Goal: Task Accomplishment & Management: Manage account settings

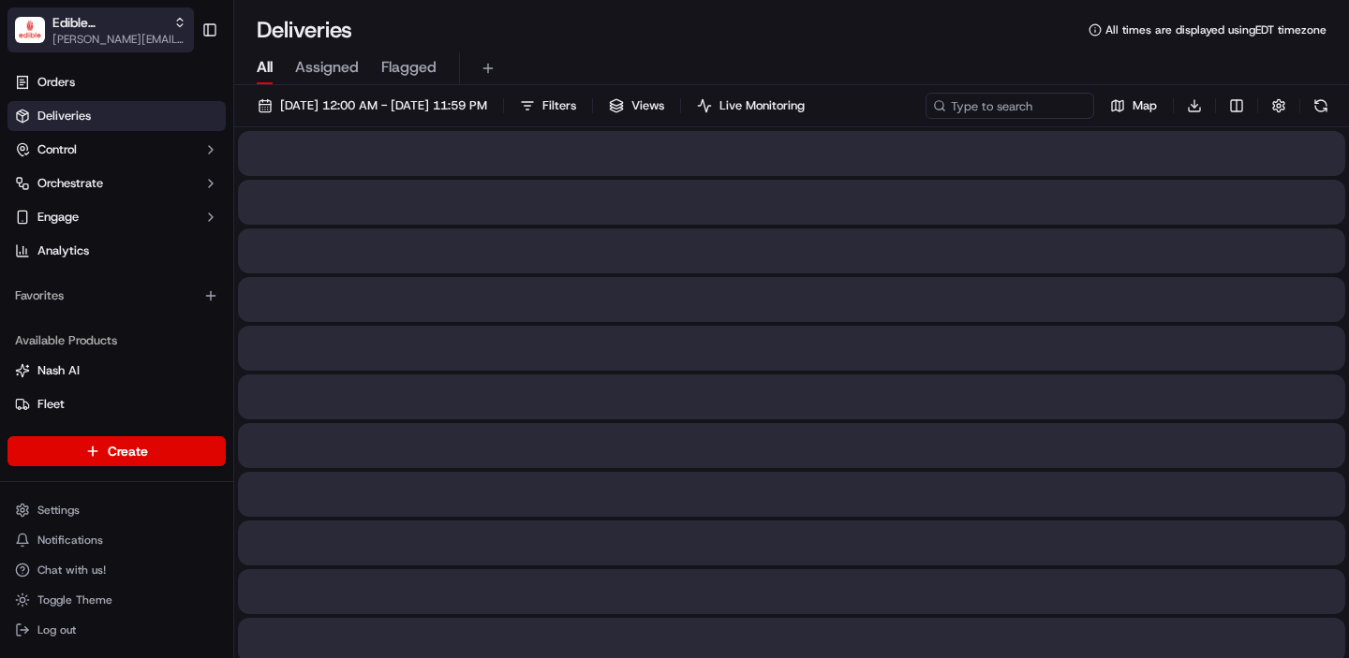
click at [77, 34] on span "[PERSON_NAME][EMAIL_ADDRESS][DOMAIN_NAME]" at bounding box center [119, 39] width 134 height 15
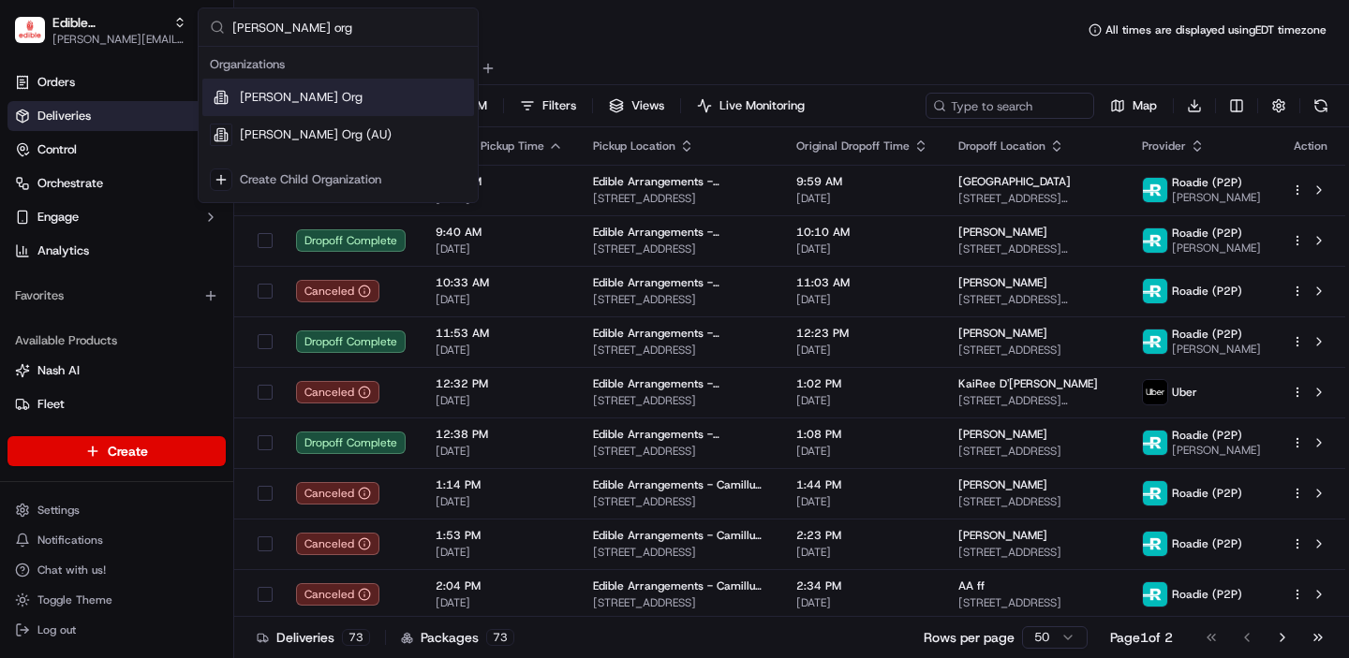
type input "[PERSON_NAME] org"
click at [291, 91] on span "[PERSON_NAME] Org" at bounding box center [301, 97] width 123 height 17
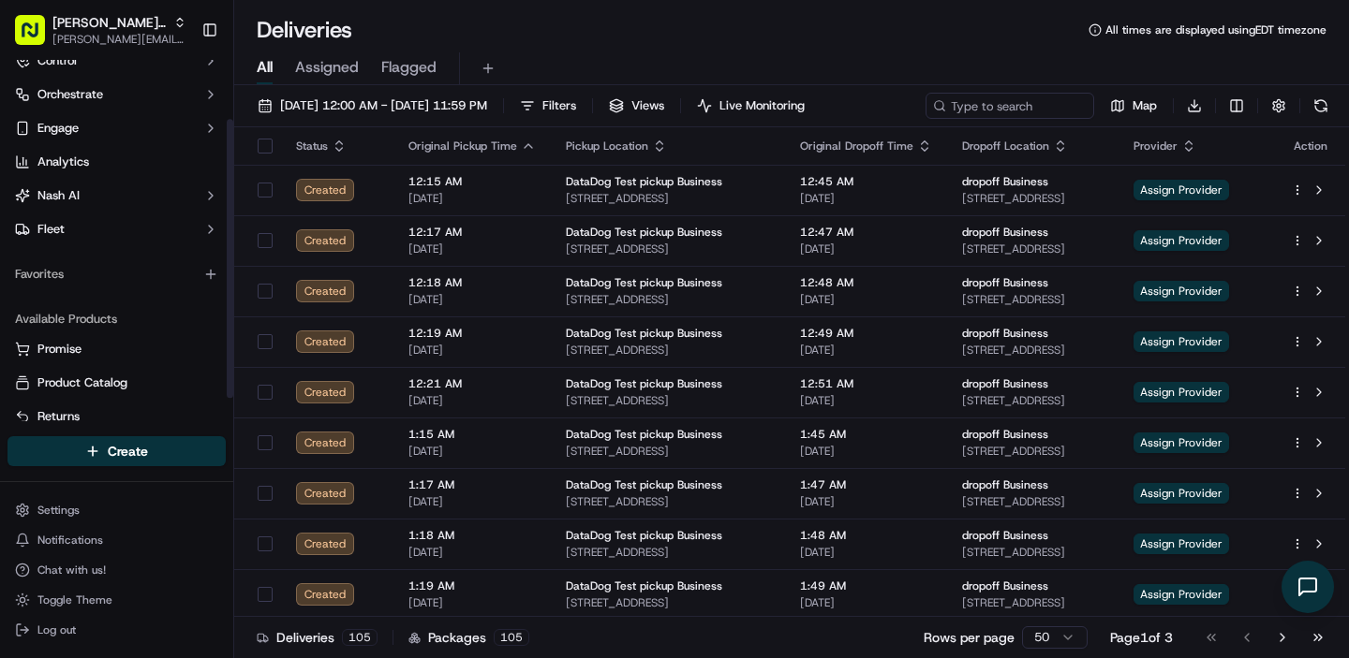
scroll to position [107, 0]
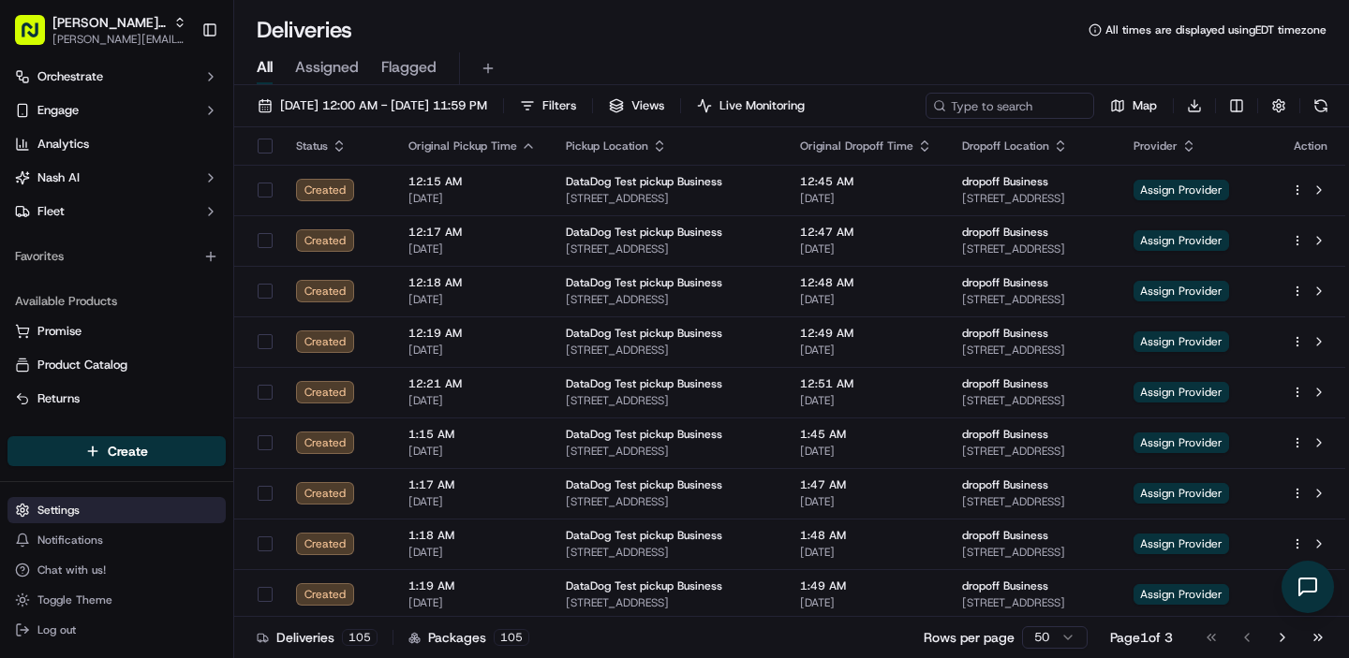
click at [99, 512] on html "[PERSON_NAME] Org [PERSON_NAME][EMAIL_ADDRESS][DOMAIN_NAME] Toggle Sidebar Orde…" at bounding box center [674, 329] width 1349 height 658
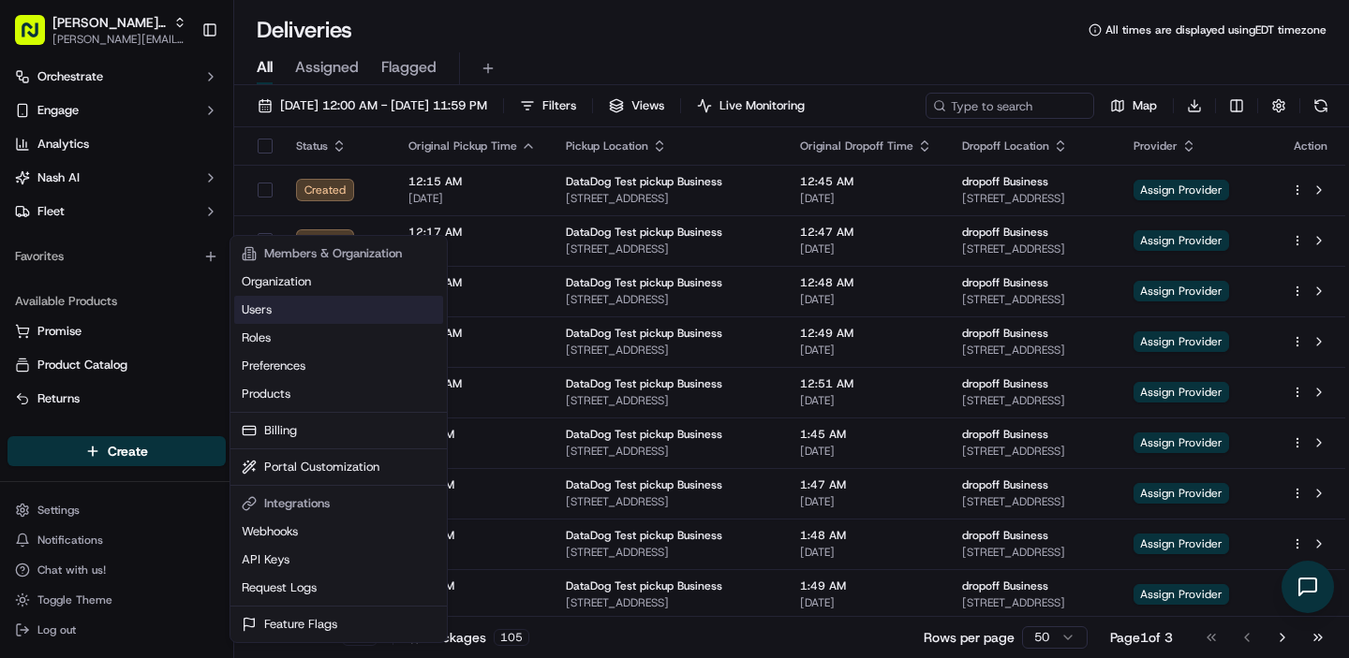
click at [309, 302] on link "Users" at bounding box center [338, 310] width 209 height 28
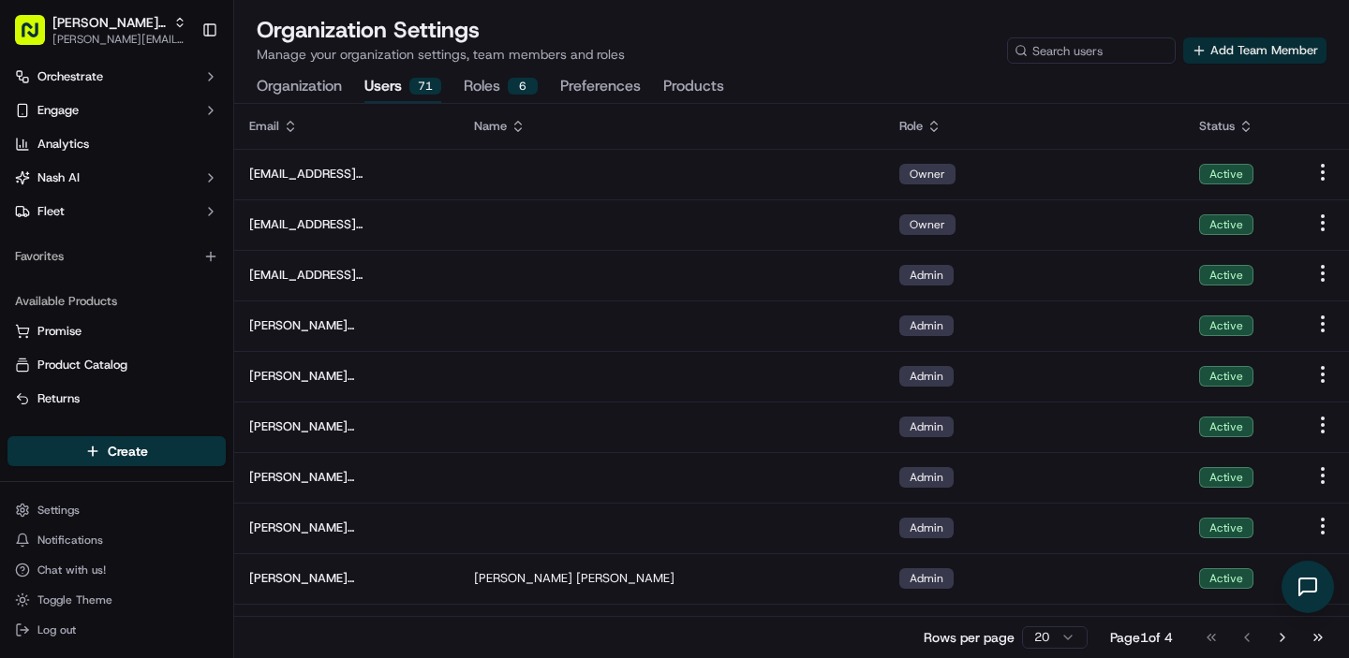
click at [1265, 49] on button "Add Team Member" at bounding box center [1254, 50] width 143 height 26
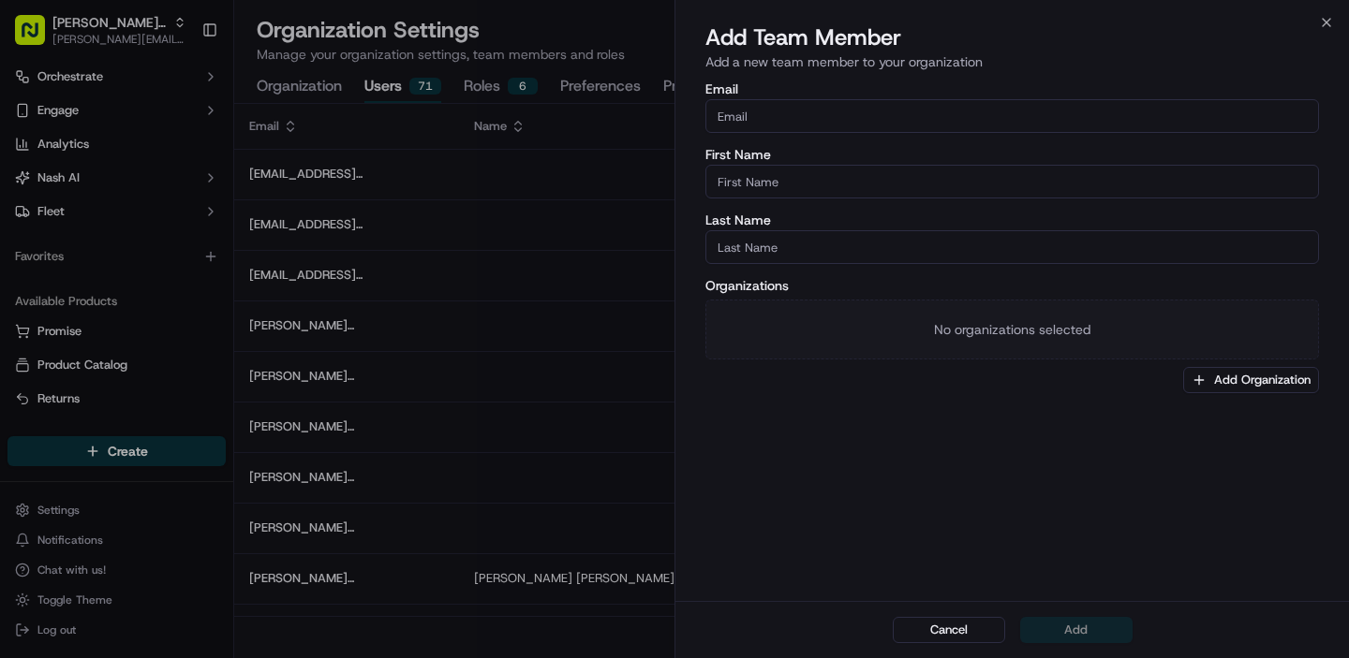
click at [849, 131] on input "Email" at bounding box center [1011, 116] width 613 height 34
paste input "[PERSON_NAME][EMAIL_ADDRESS][PERSON_NAME]"
type input "[PERSON_NAME][EMAIL_ADDRESS][PERSON_NAME]"
click at [825, 179] on input "First Name" at bounding box center [1011, 182] width 613 height 34
type input "[PERSON_NAME]"
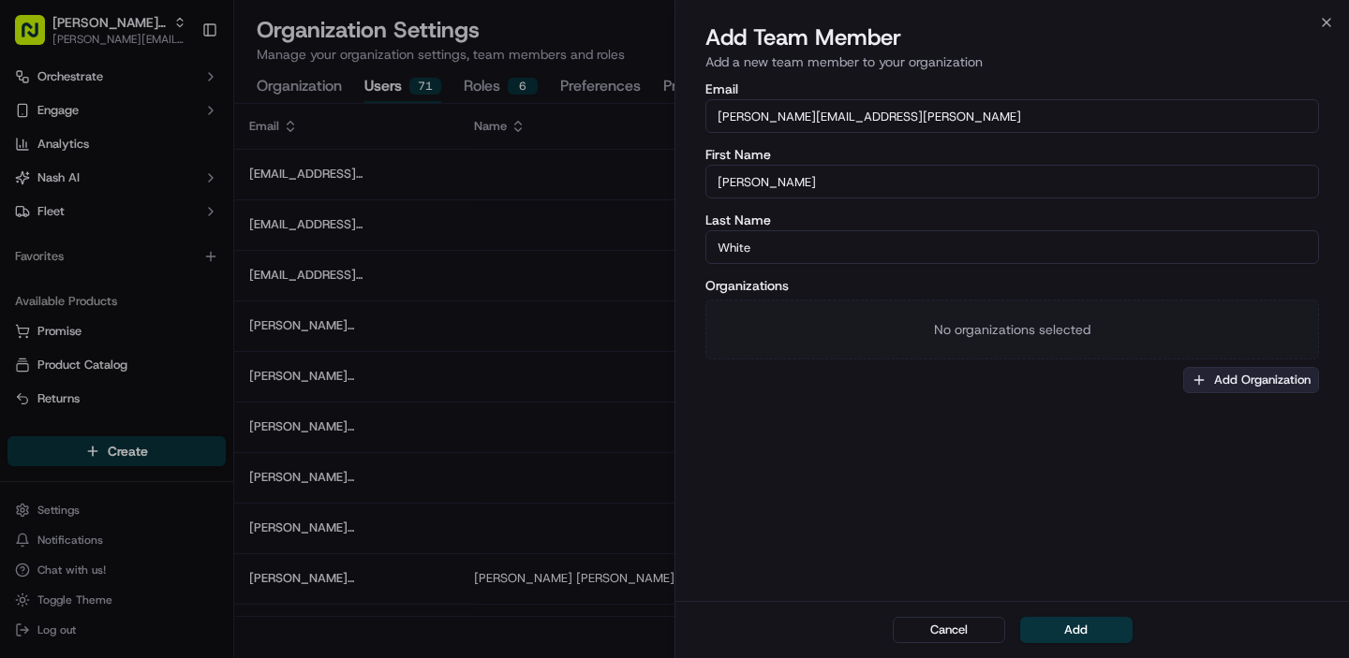
type input "White"
click at [1219, 378] on button "Add Organization" at bounding box center [1251, 380] width 136 height 26
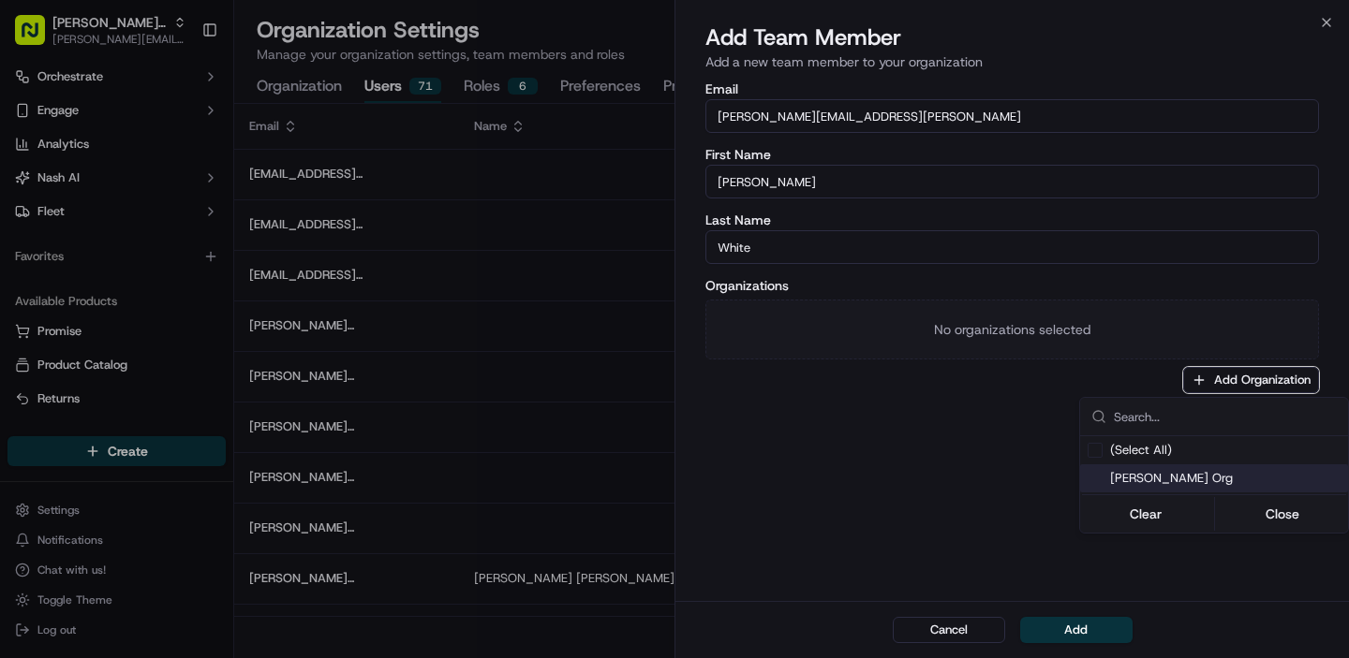
click at [1154, 475] on span "[PERSON_NAME] Org" at bounding box center [1225, 478] width 230 height 17
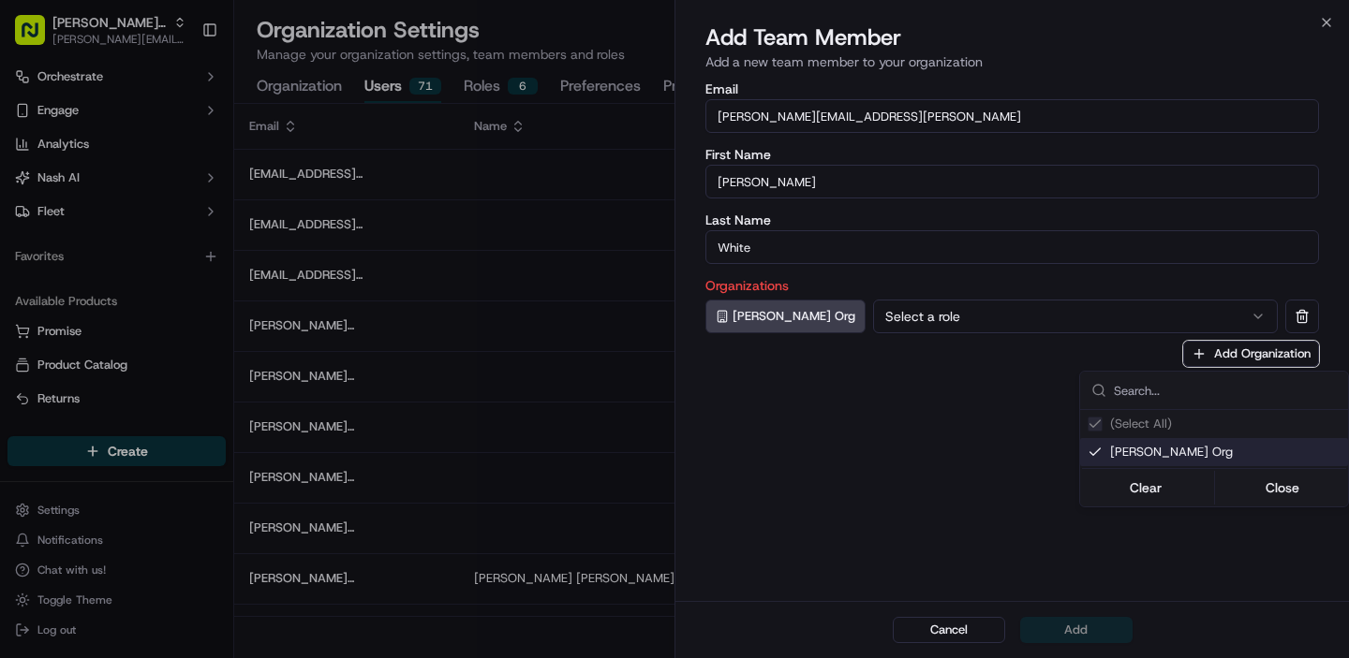
click at [829, 361] on div at bounding box center [674, 329] width 1349 height 658
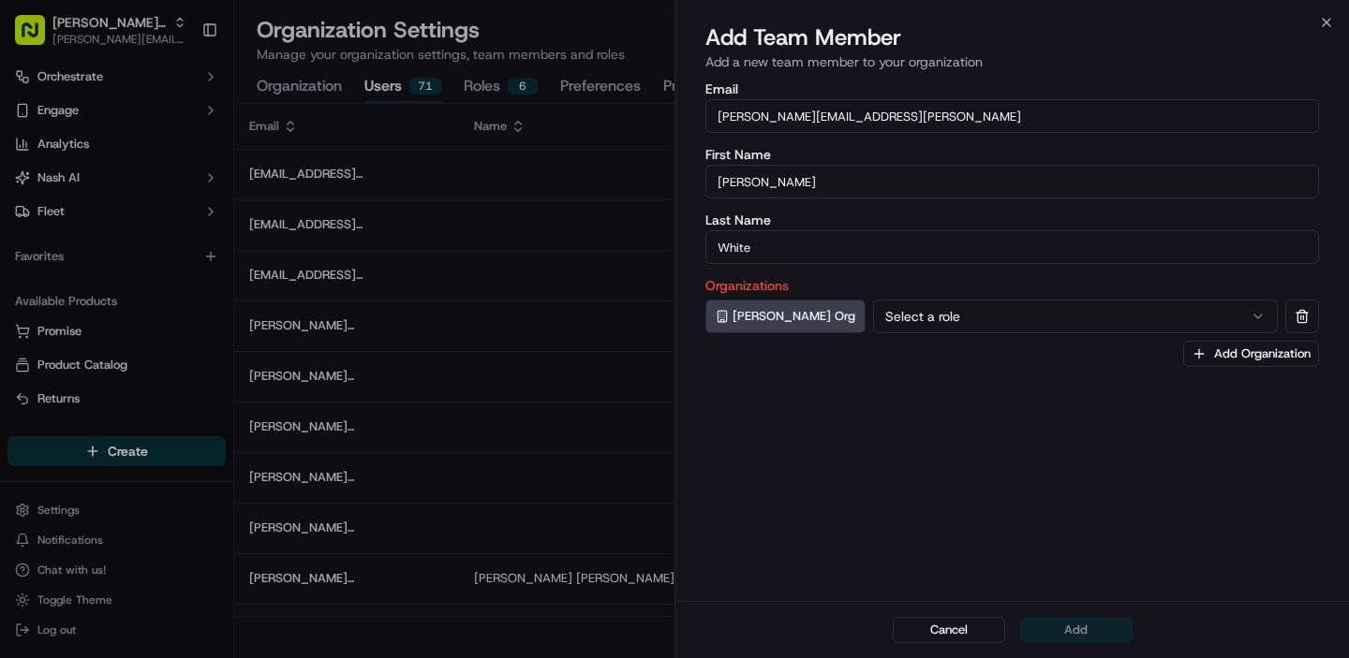
click at [948, 320] on button "Select a role" at bounding box center [1075, 317] width 405 height 34
click at [1095, 636] on button "Add" at bounding box center [1076, 630] width 112 height 26
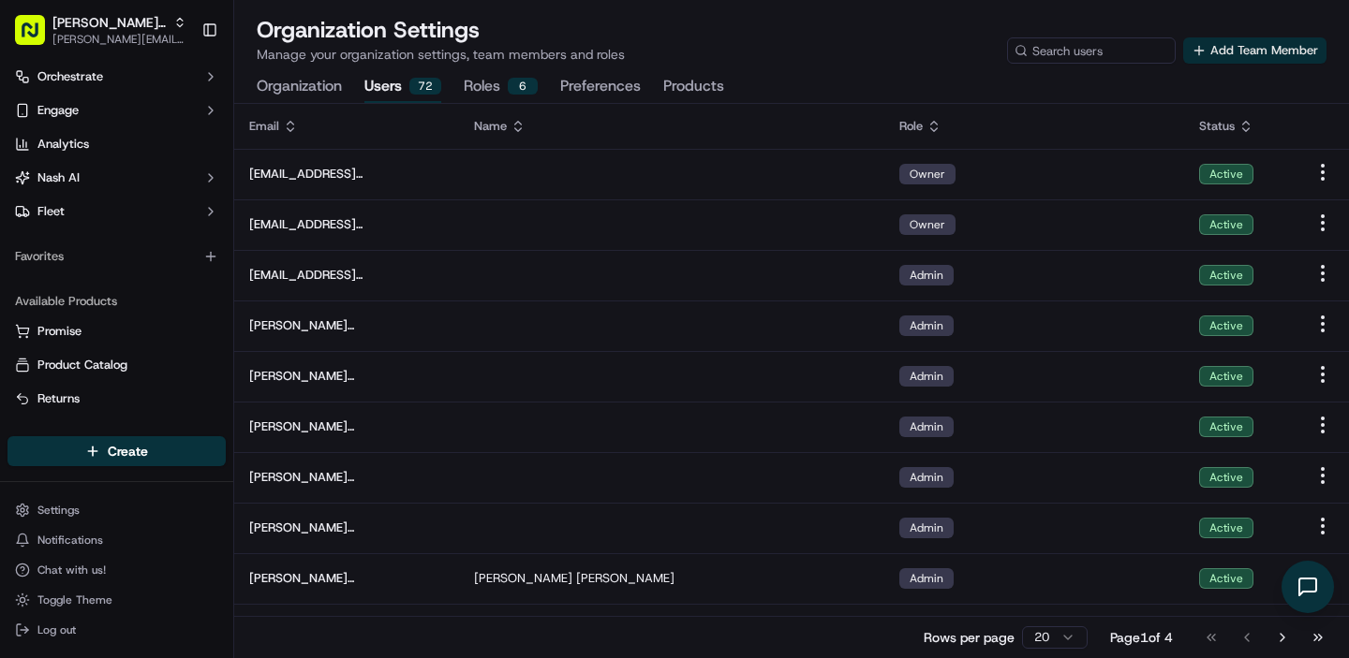
click at [1246, 63] on button "Add Team Member" at bounding box center [1254, 50] width 143 height 26
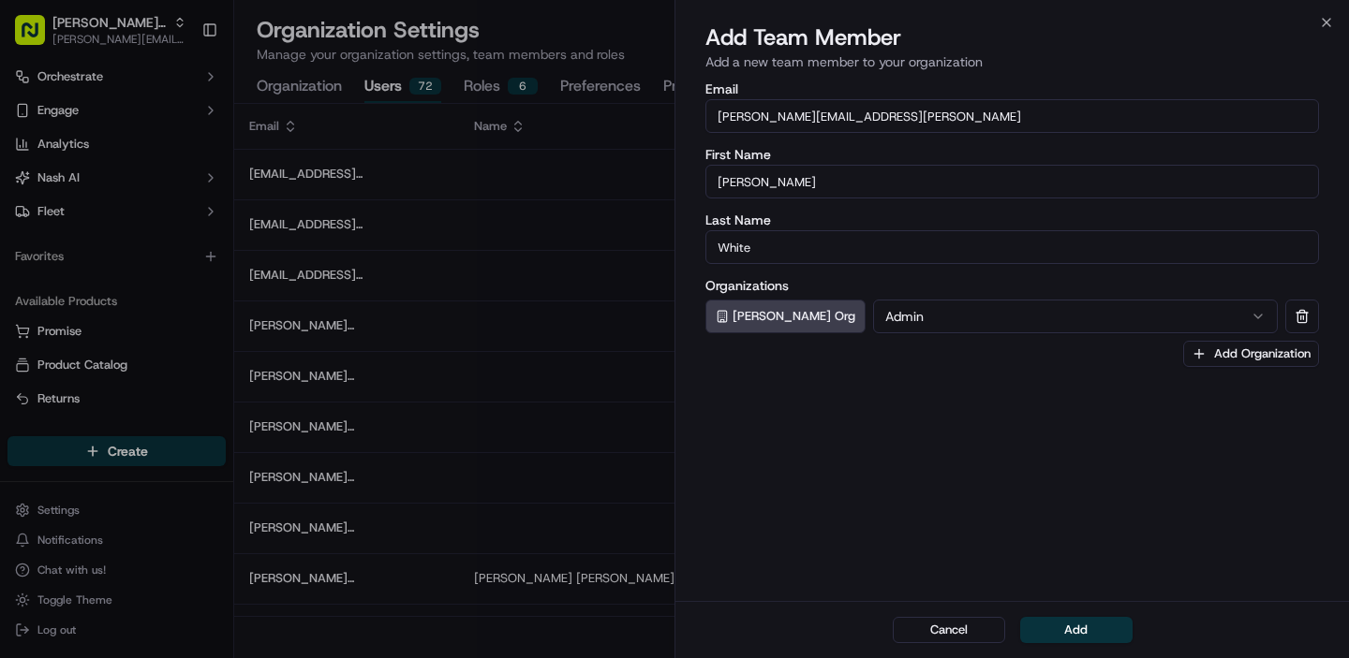
click at [810, 117] on input "[PERSON_NAME][EMAIL_ADDRESS][PERSON_NAME]" at bounding box center [1011, 116] width 613 height 34
click at [814, 117] on input "[PERSON_NAME][EMAIL_ADDRESS][PERSON_NAME]" at bounding box center [1011, 116] width 613 height 34
type input "[PERSON_NAME][EMAIL_ADDRESS][DOMAIN_NAME]"
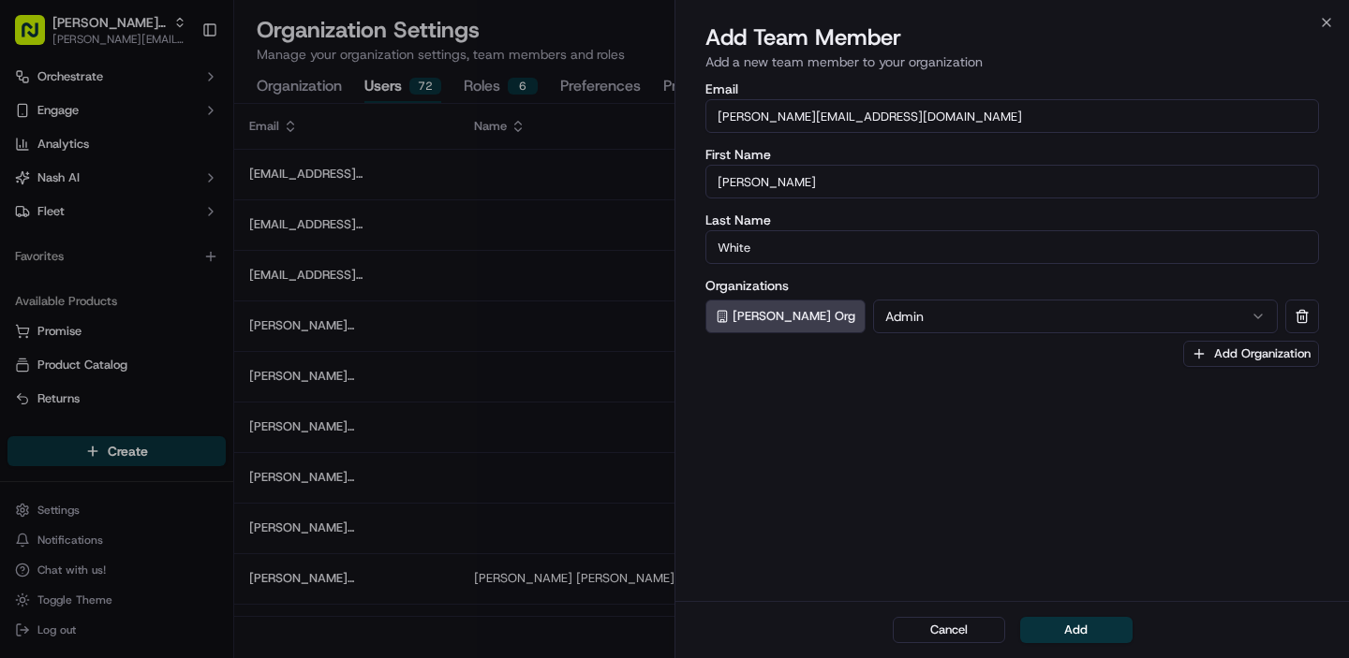
click at [890, 387] on div "Email [PERSON_NAME][EMAIL_ADDRESS][DOMAIN_NAME] First Name [PERSON_NAME] Last N…" at bounding box center [1011, 340] width 673 height 523
click at [817, 115] on input "[PERSON_NAME][EMAIL_ADDRESS][DOMAIN_NAME]" at bounding box center [1011, 116] width 613 height 34
click at [1072, 627] on button "Add" at bounding box center [1076, 630] width 112 height 26
